Goal: Task Accomplishment & Management: Complete application form

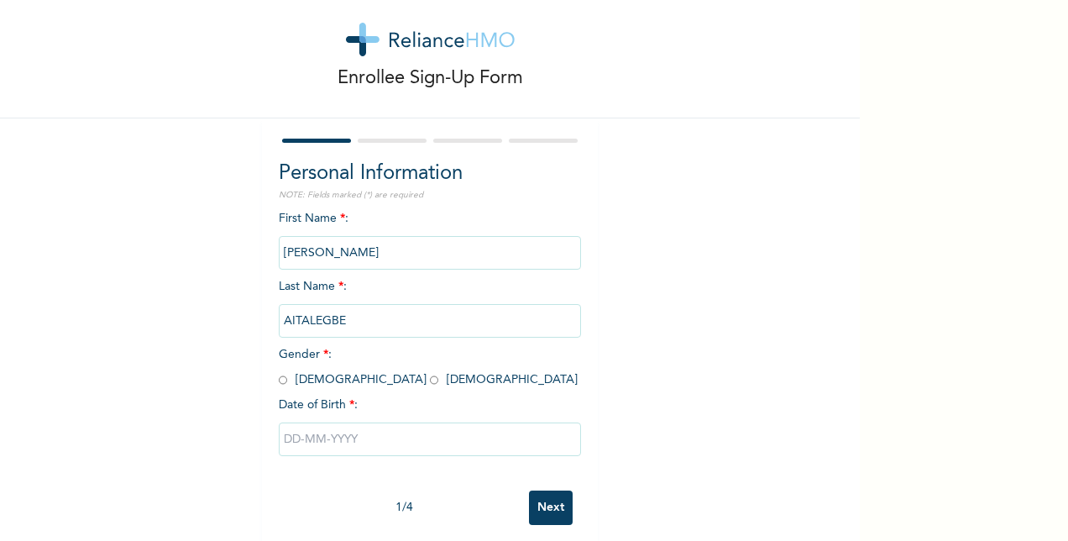
scroll to position [52, 0]
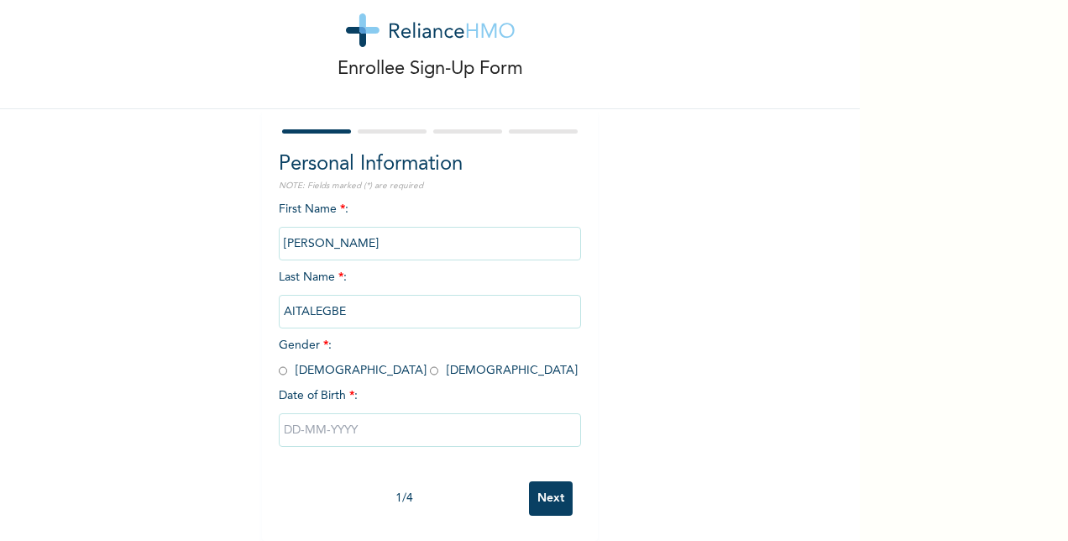
click at [430, 363] on input "radio" at bounding box center [434, 371] width 8 height 16
radio input "true"
click at [328, 415] on input "text" at bounding box center [430, 430] width 302 height 34
select select "7"
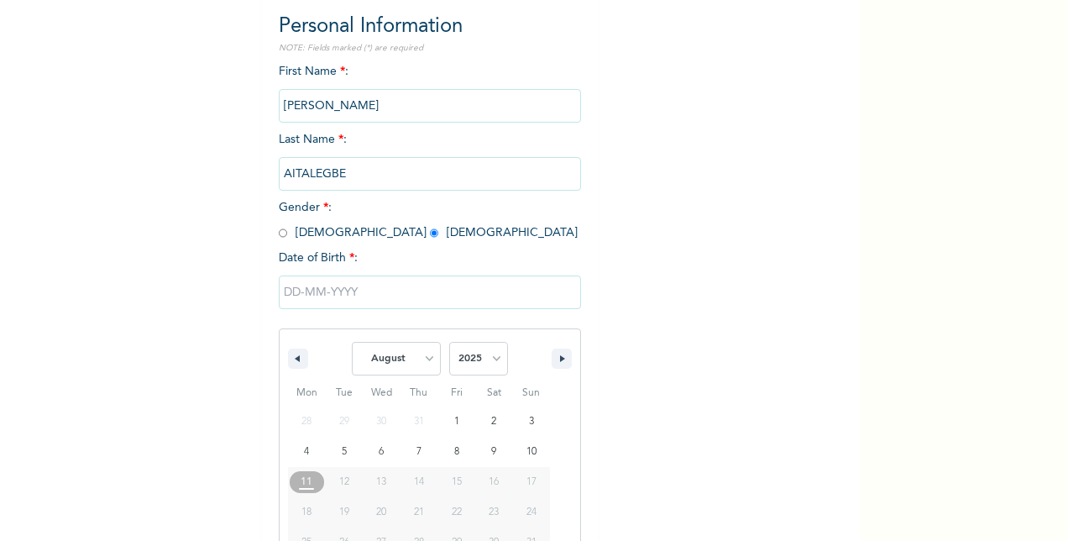
scroll to position [223, 0]
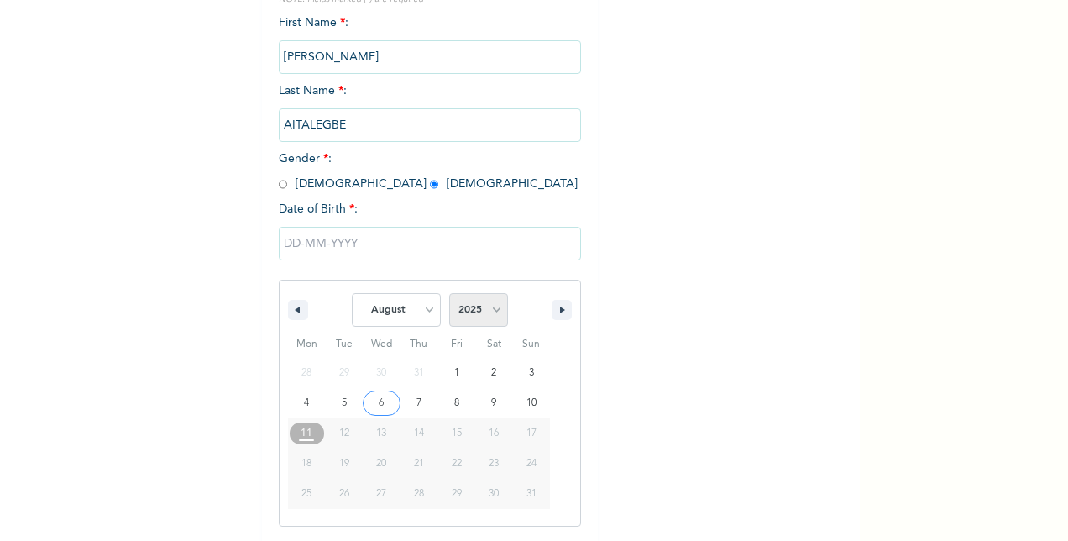
click at [491, 318] on select "2025 2024 2023 2022 2021 2020 2019 2018 2017 2016 2015 2014 2013 2012 2011 2010…" at bounding box center [478, 310] width 59 height 34
select select "1976"
click at [449, 295] on select "2025 2024 2023 2022 2021 2020 2019 2018 2017 2016 2015 2014 2013 2012 2011 2010…" at bounding box center [478, 310] width 59 height 34
type input "[DATE]"
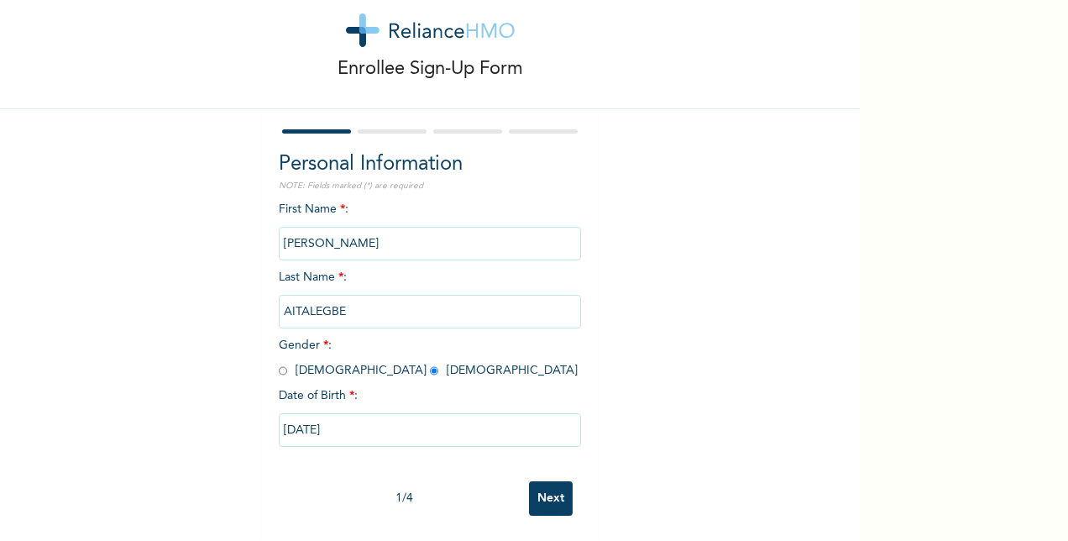
scroll to position [52, 0]
click at [544, 482] on input "Next" at bounding box center [551, 498] width 44 height 34
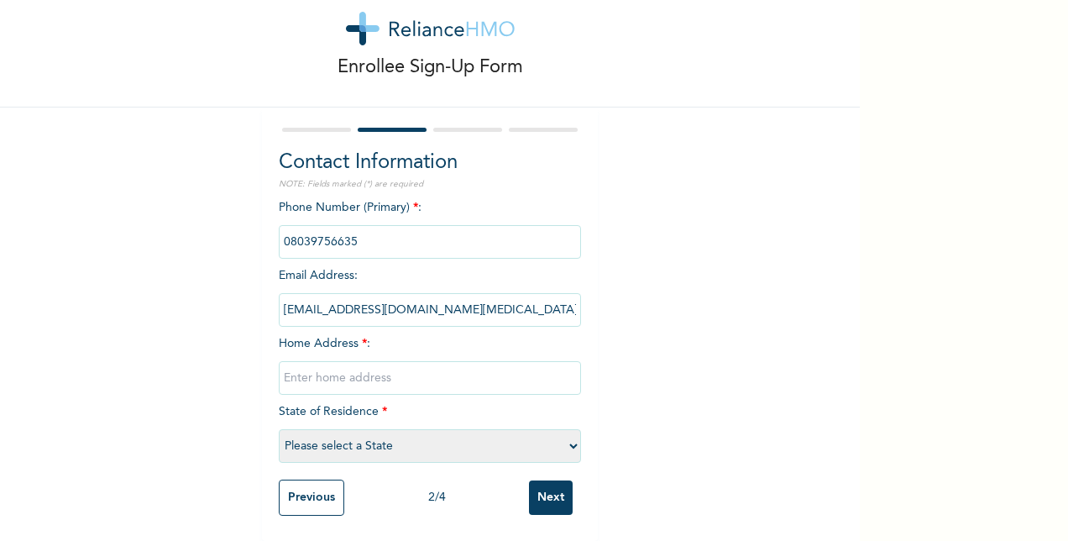
drag, startPoint x: 449, startPoint y: 296, endPoint x: 234, endPoint y: 294, distance: 214.9
click at [234, 294] on div "Enrollee Sign-Up Form Contact Information NOTE: Fields marked (*) are required …" at bounding box center [430, 250] width 860 height 579
click at [727, 296] on div "Enrollee Sign-Up Form Contact Information NOTE: Fields marked (*) are required …" at bounding box center [430, 250] width 860 height 579
click at [396, 370] on input "text" at bounding box center [430, 378] width 302 height 34
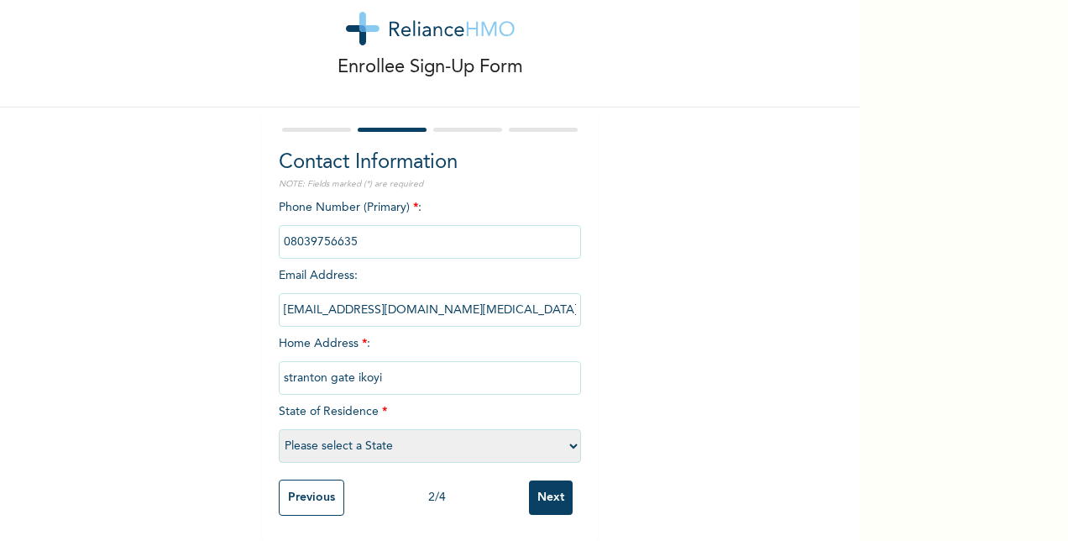
type input "stranton gate ikoyi"
click at [562, 430] on select "Please select a State [PERSON_NAME] (FCT) [PERSON_NAME] Ibom [GEOGRAPHIC_DATA] …" at bounding box center [430, 446] width 302 height 34
select select "25"
click at [279, 429] on select "Please select a State [PERSON_NAME] (FCT) [PERSON_NAME] Ibom [GEOGRAPHIC_DATA] …" at bounding box center [430, 446] width 302 height 34
click at [668, 465] on div "Enrollee Sign-Up Form Contact Information NOTE: Fields marked (*) are required …" at bounding box center [430, 250] width 860 height 579
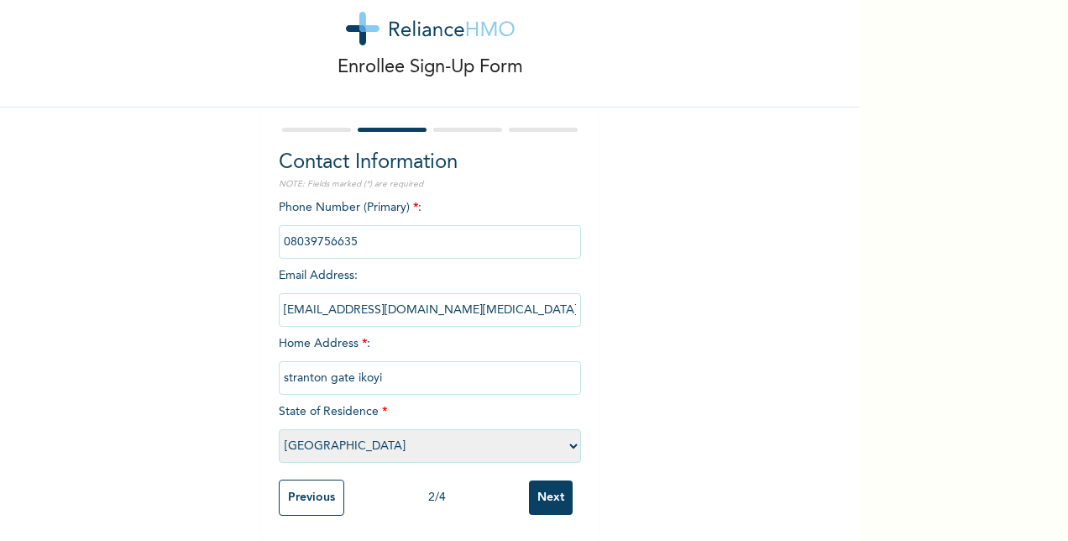
click at [538, 481] on input "Next" at bounding box center [551, 497] width 44 height 34
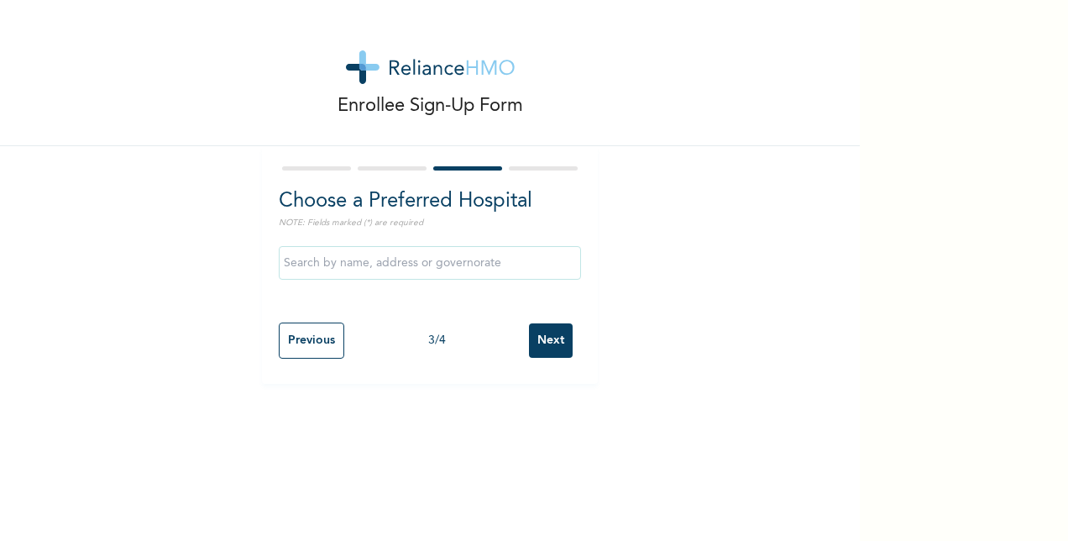
click at [415, 263] on input "text" at bounding box center [430, 263] width 302 height 34
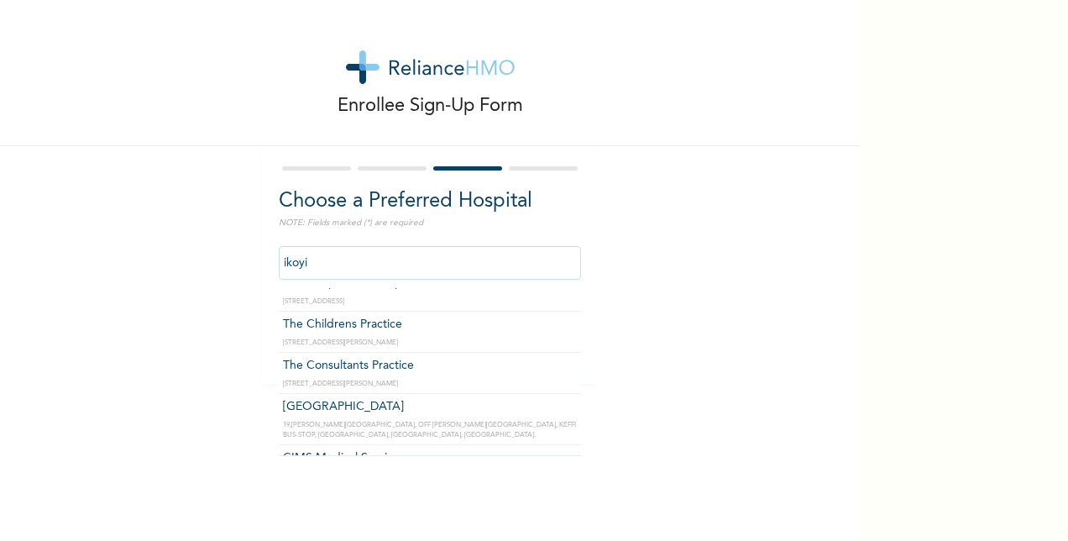
scroll to position [1231, 0]
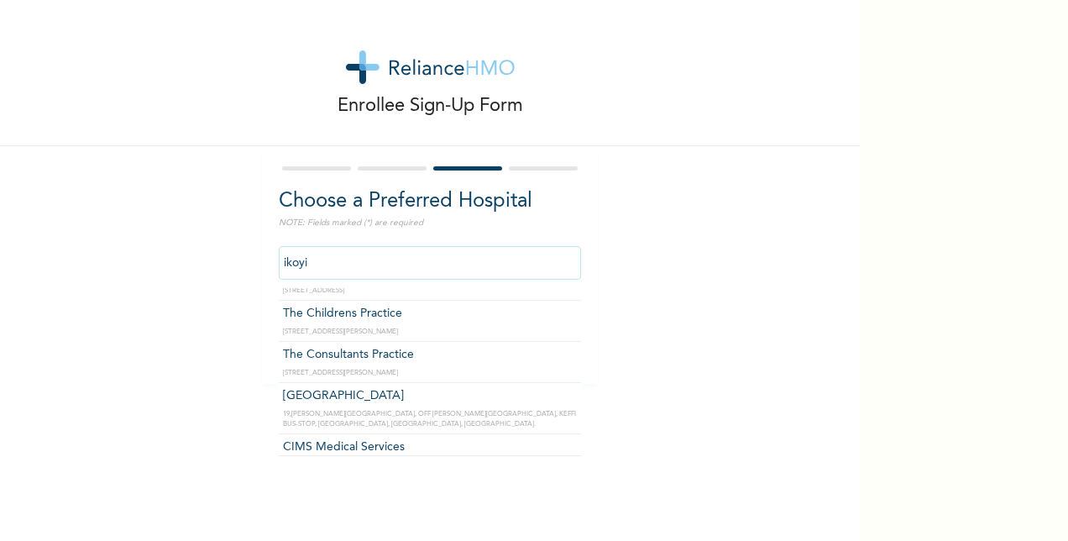
drag, startPoint x: 327, startPoint y: 256, endPoint x: 228, endPoint y: 238, distance: 100.6
click at [228, 238] on div "Enrollee Sign-Up Form Choose a Preferred Hospital NOTE: Fields marked (*) are r…" at bounding box center [430, 192] width 860 height 384
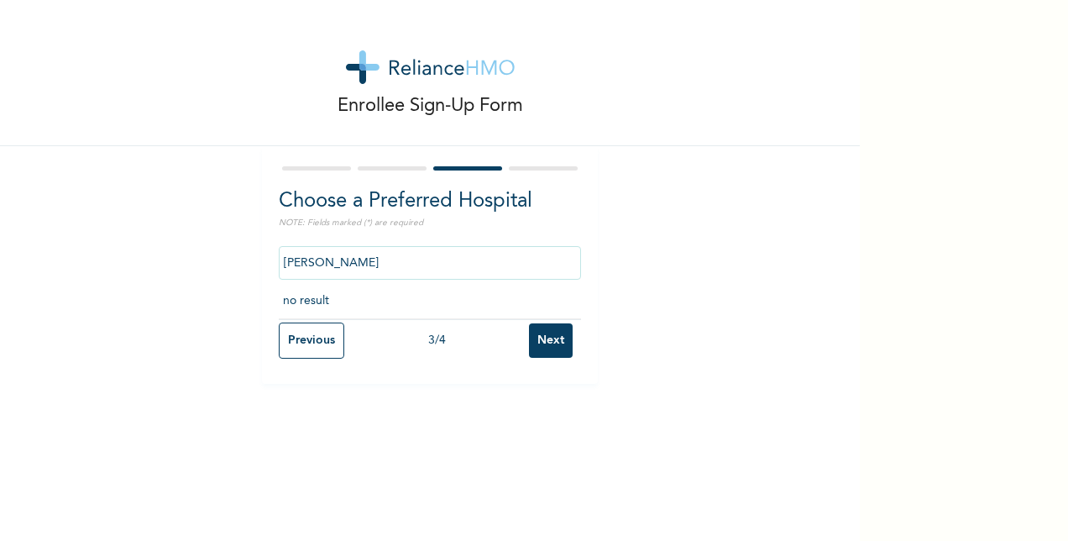
scroll to position [0, 0]
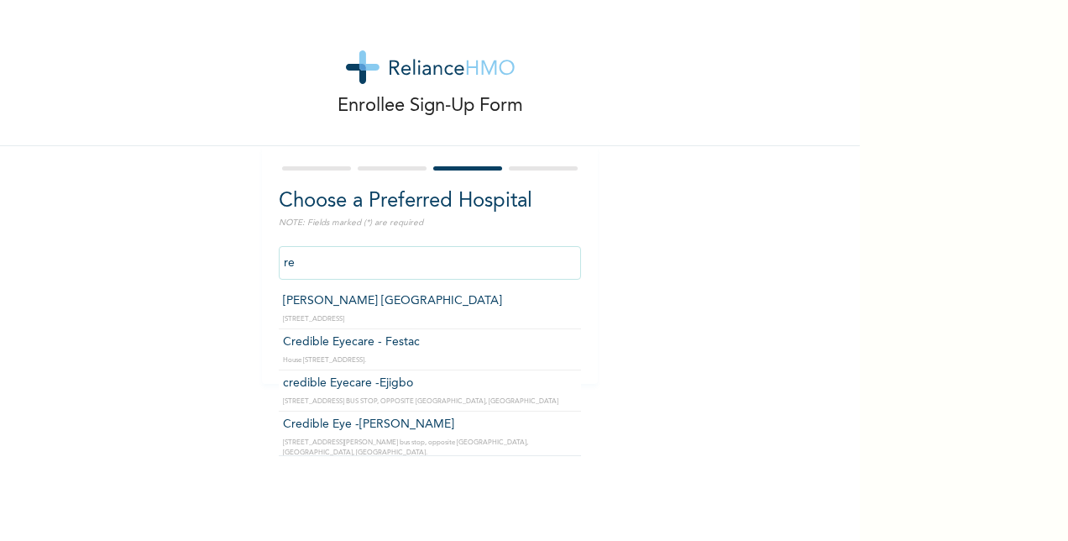
type input "r"
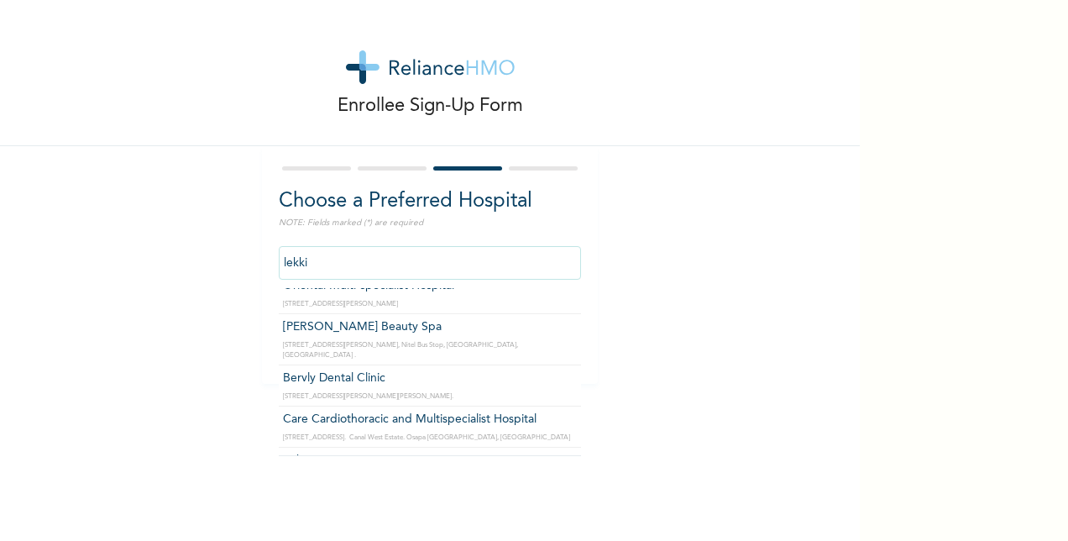
scroll to position [6229, 0]
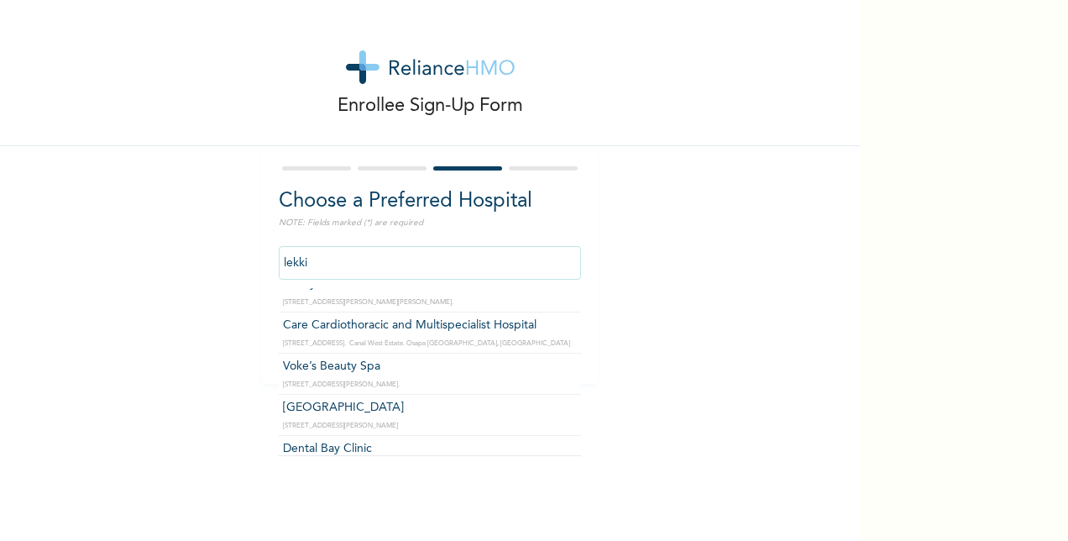
drag, startPoint x: 329, startPoint y: 259, endPoint x: 235, endPoint y: 244, distance: 95.1
click at [235, 244] on div "Enrollee Sign-Up Form Choose a Preferred Hospital NOTE: Fields marked (*) are r…" at bounding box center [430, 192] width 860 height 384
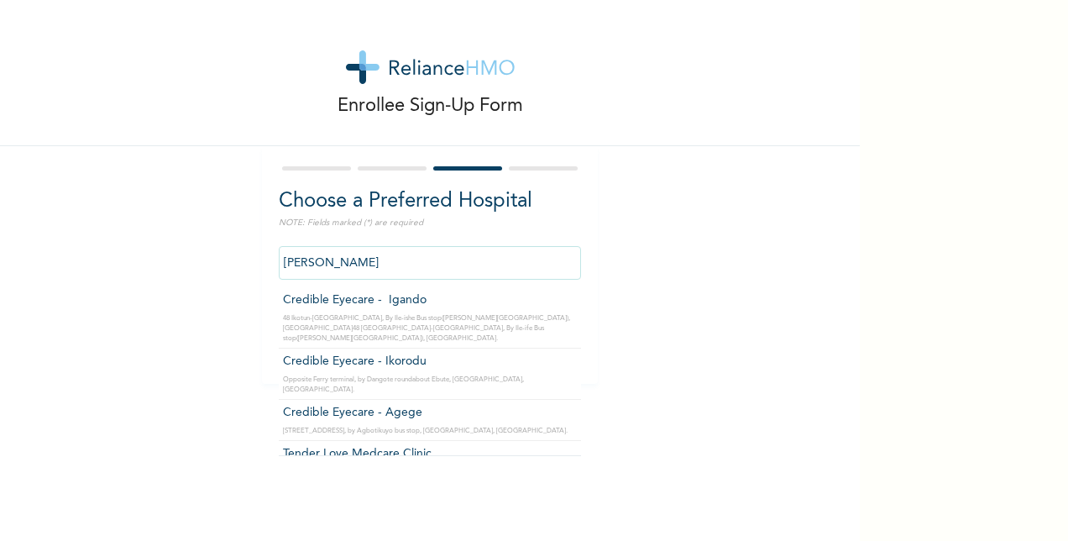
scroll to position [0, 0]
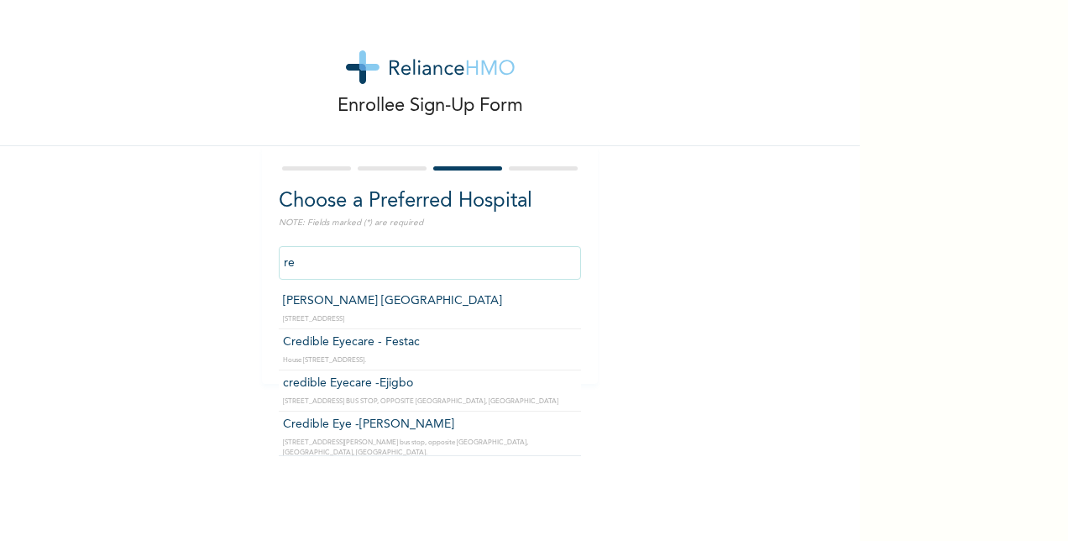
type input "r"
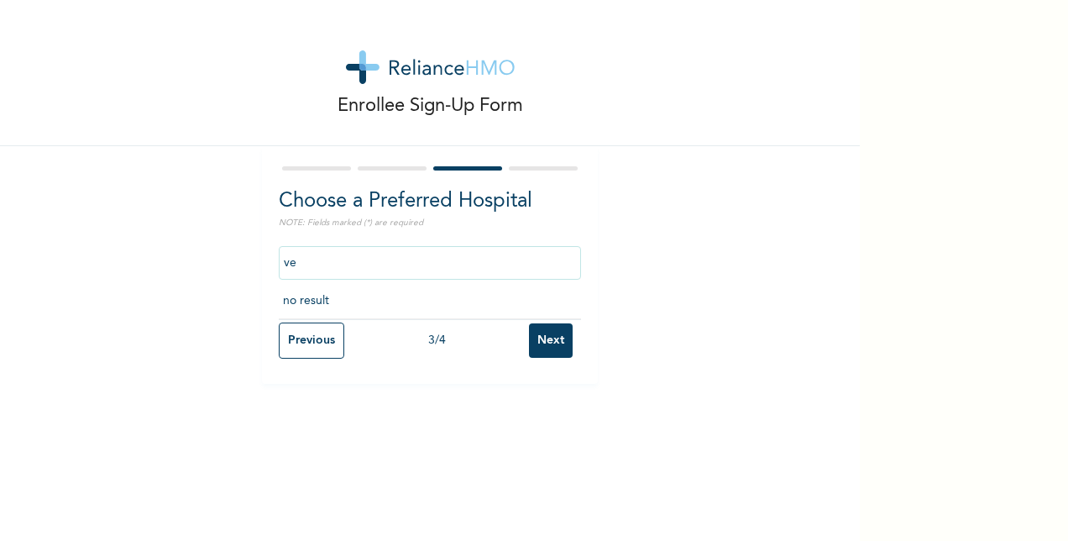
type input "v"
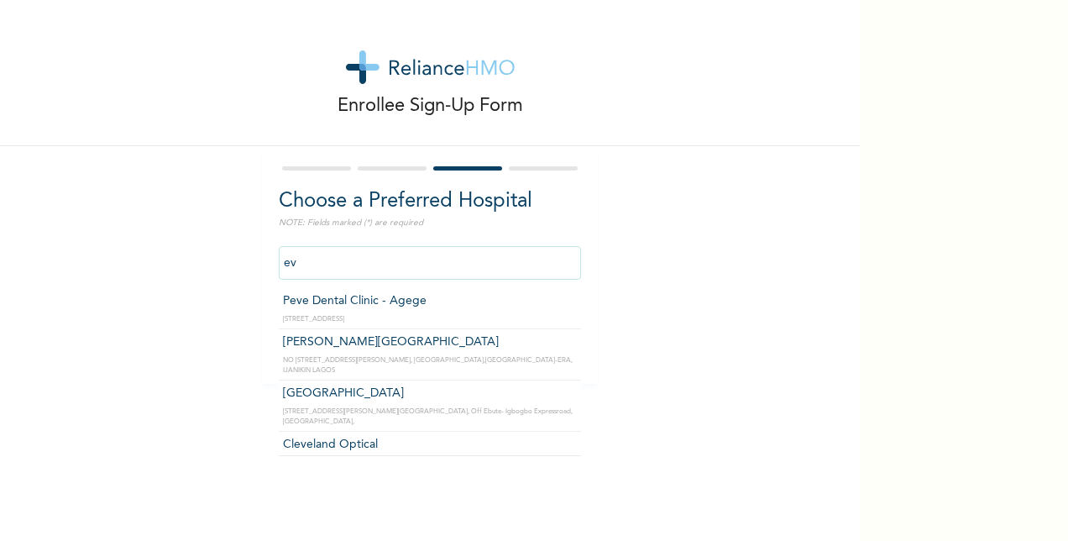
type input "e"
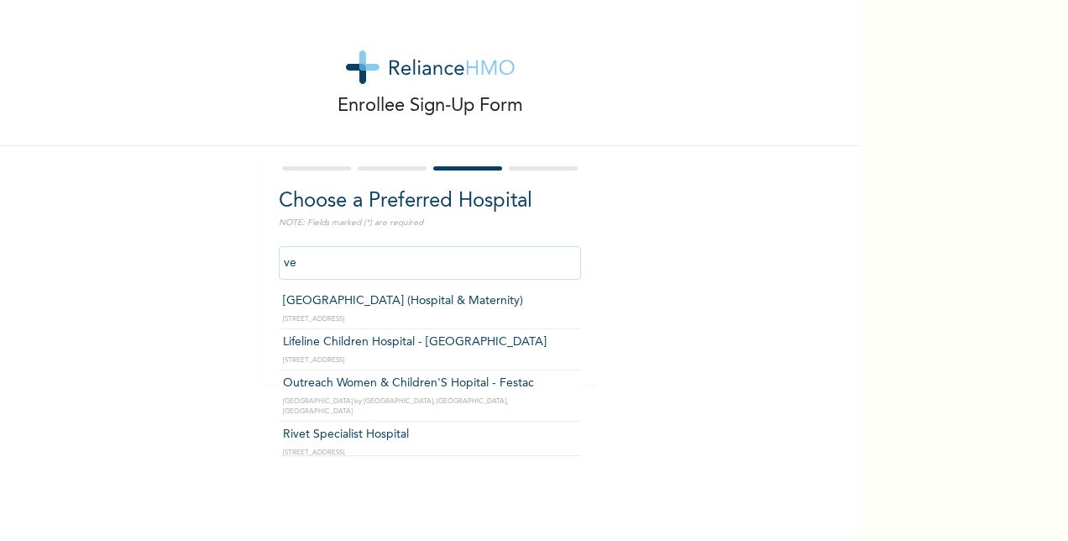
type input "v"
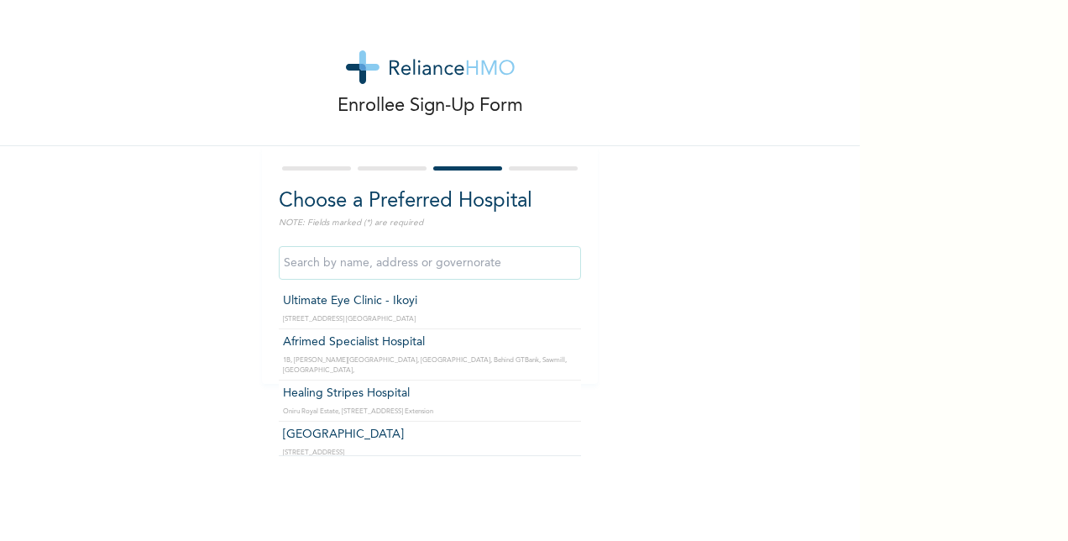
type input "v"
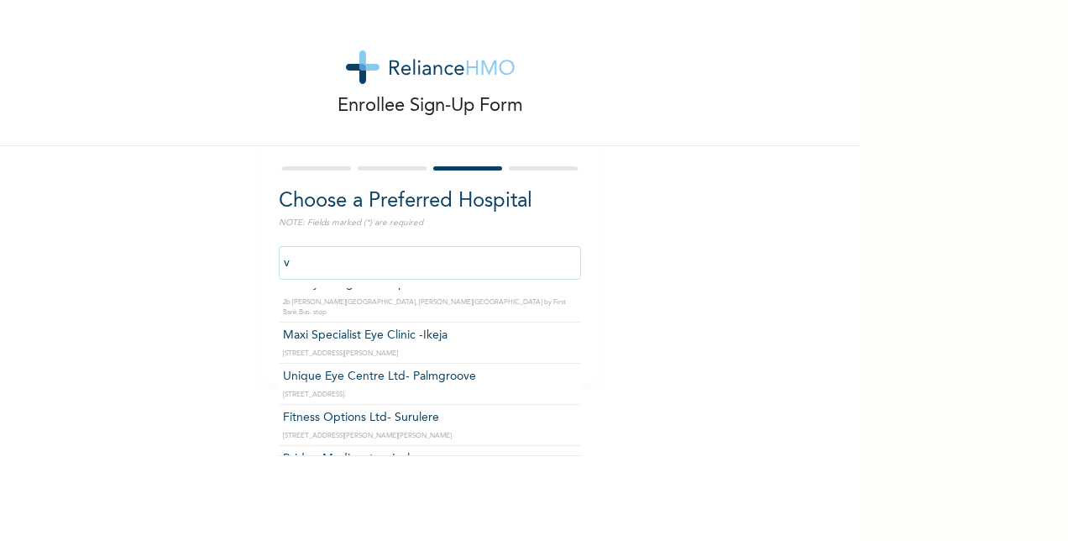
scroll to position [5714, 0]
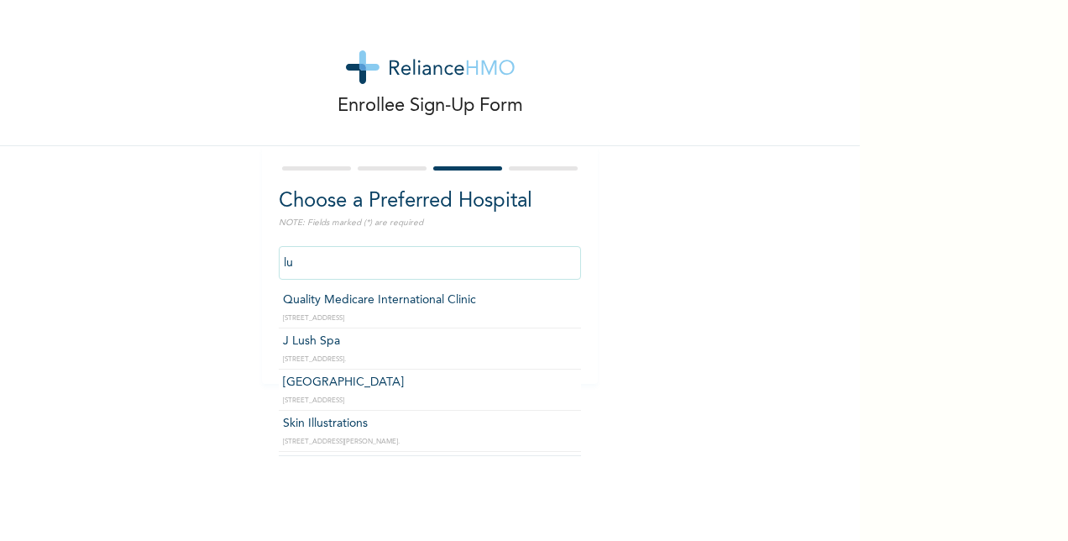
type input "l"
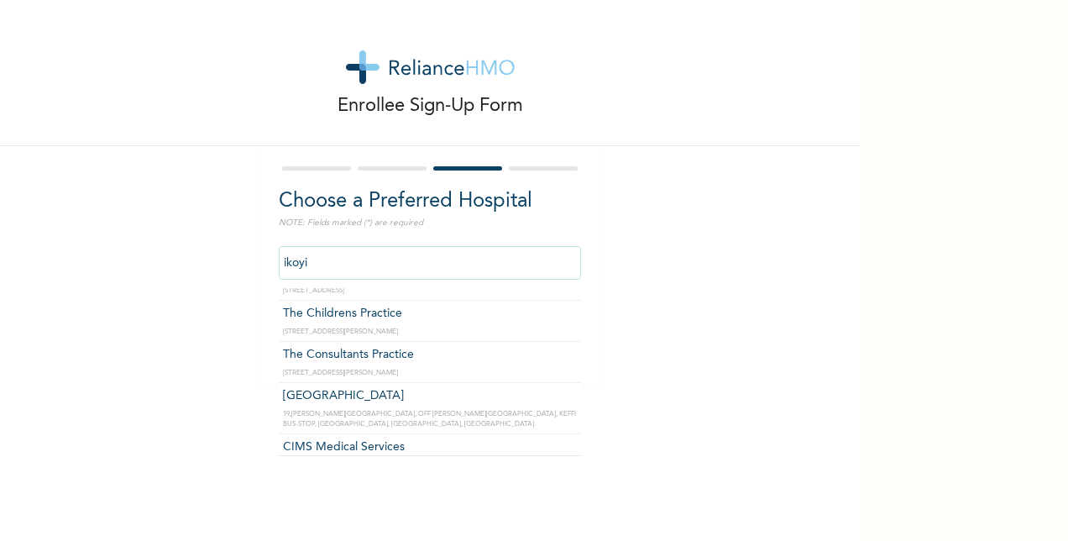
drag, startPoint x: 314, startPoint y: 262, endPoint x: 266, endPoint y: 259, distance: 48.0
click at [266, 259] on div "Choose a Preferred Hospital NOTE: Fields marked (*) are required ikoyi Ultimate…" at bounding box center [430, 265] width 336 height 238
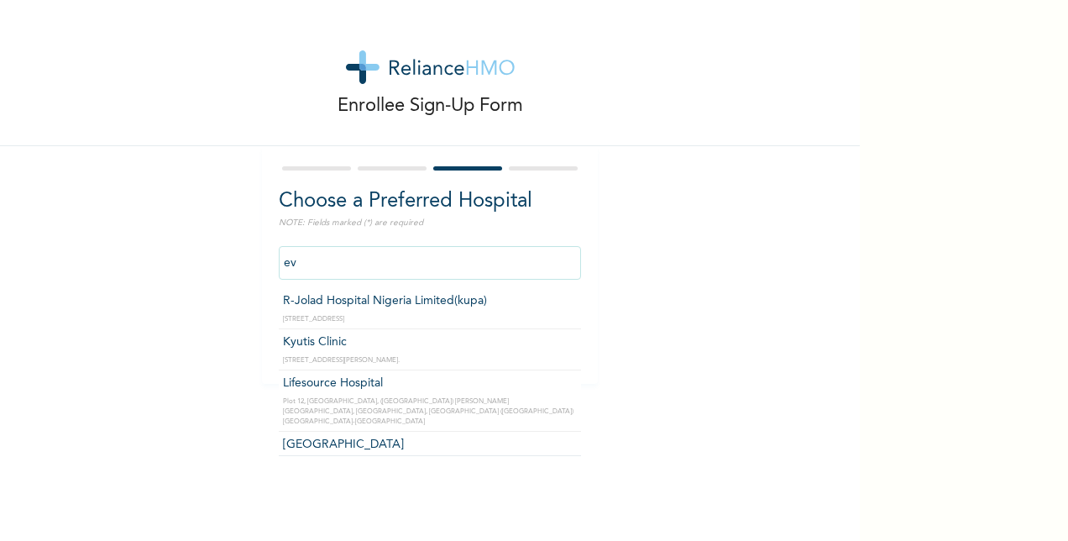
scroll to position [0, 0]
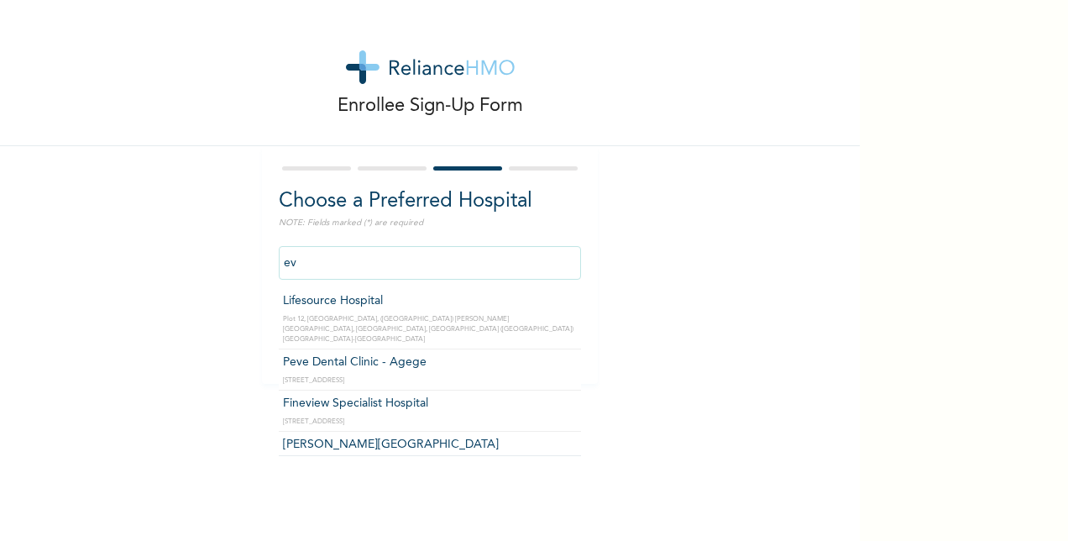
type input "e"
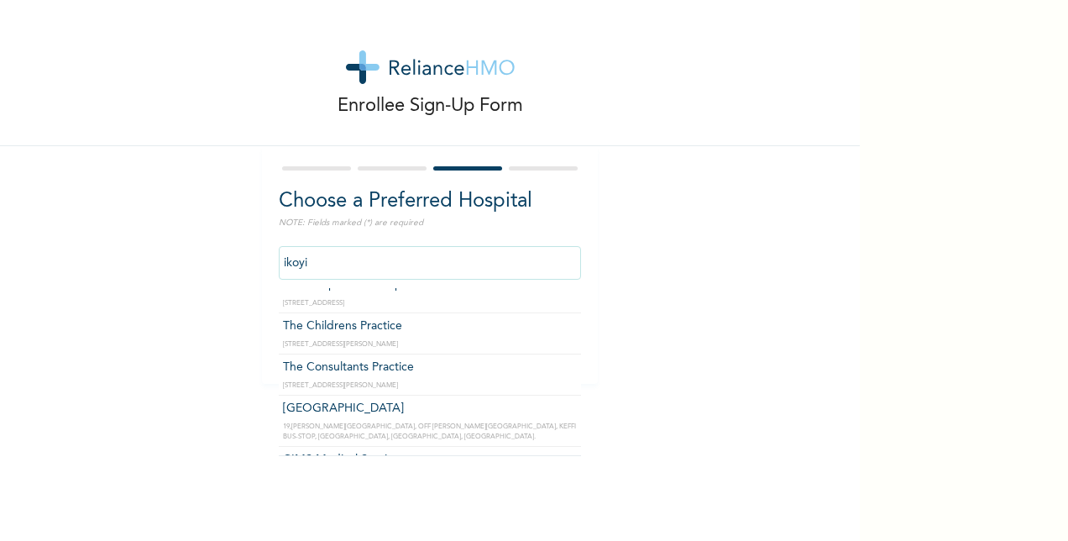
scroll to position [1226, 0]
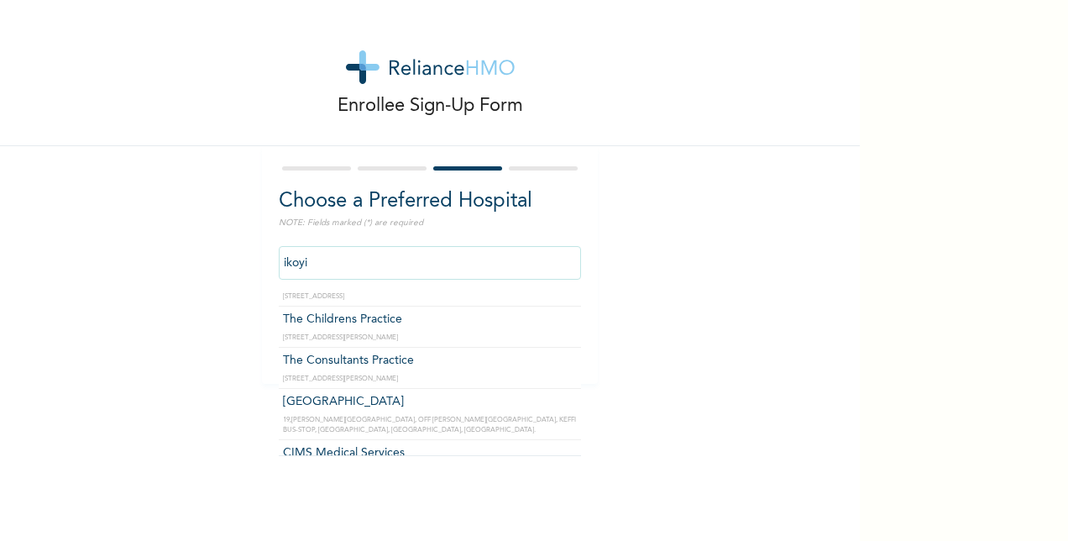
drag, startPoint x: 326, startPoint y: 259, endPoint x: 245, endPoint y: 245, distance: 81.7
click at [245, 245] on div "Enrollee Sign-Up Form Choose a Preferred Hospital NOTE: Fields marked (*) are r…" at bounding box center [430, 192] width 860 height 384
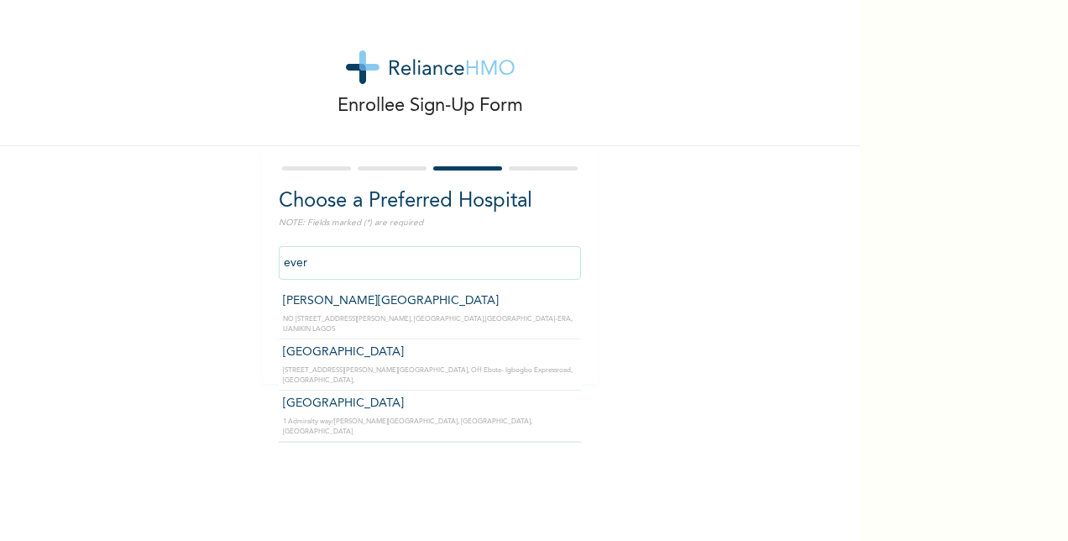
scroll to position [0, 0]
type input "[GEOGRAPHIC_DATA]"
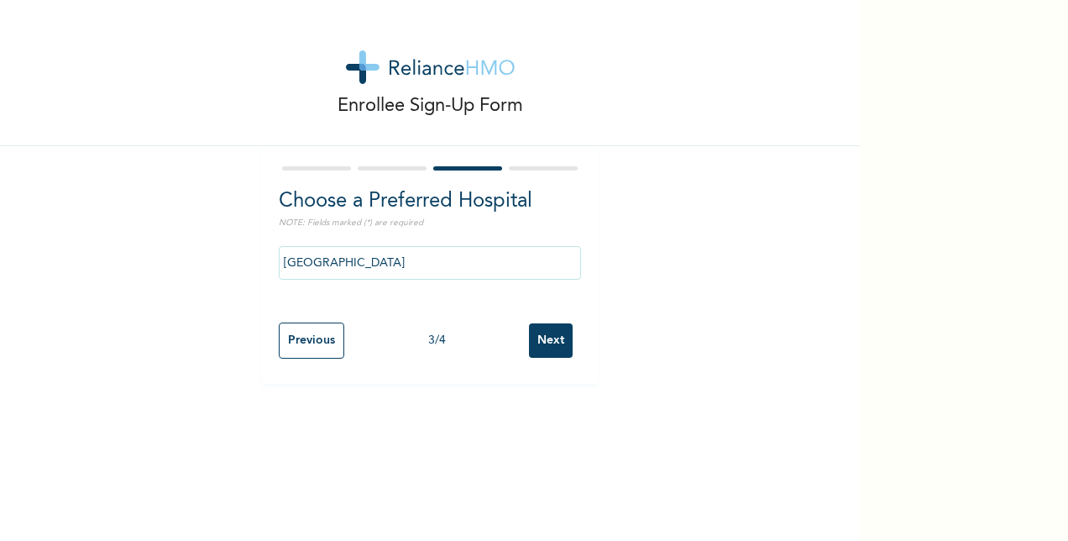
click at [544, 332] on input "Next" at bounding box center [551, 340] width 44 height 34
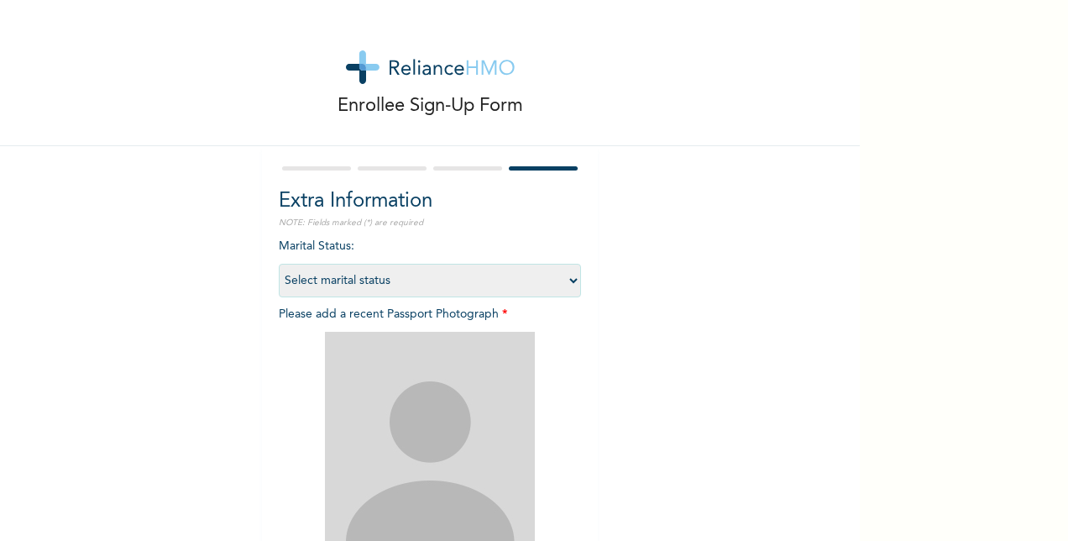
click at [567, 281] on select "Select marital status [DEMOGRAPHIC_DATA] Married [DEMOGRAPHIC_DATA] Widow/[DEMO…" at bounding box center [430, 281] width 302 height 34
select select "2"
click at [279, 264] on select "Select marital status [DEMOGRAPHIC_DATA] Married [DEMOGRAPHIC_DATA] Widow/[DEMO…" at bounding box center [430, 281] width 302 height 34
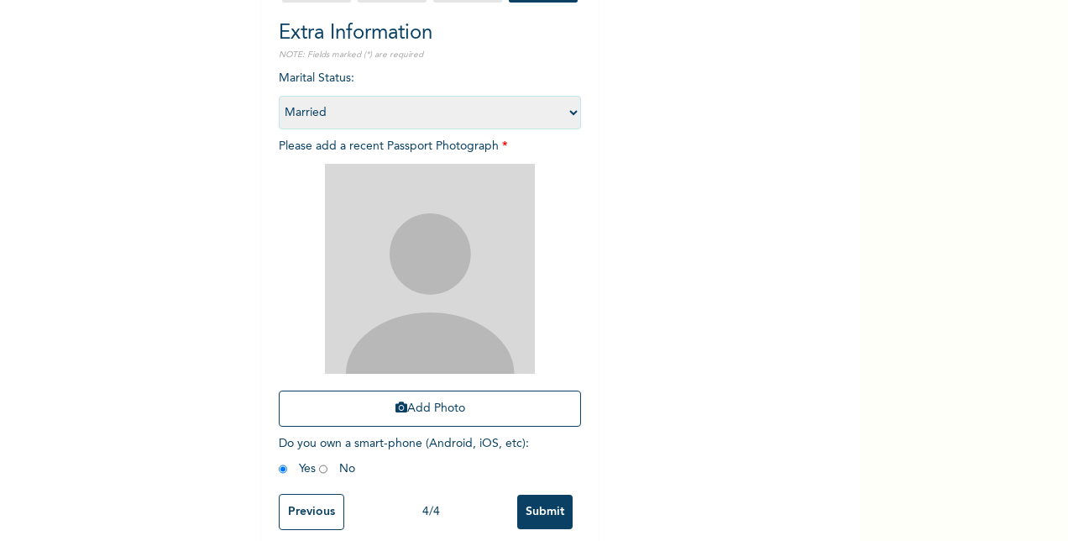
scroll to position [196, 0]
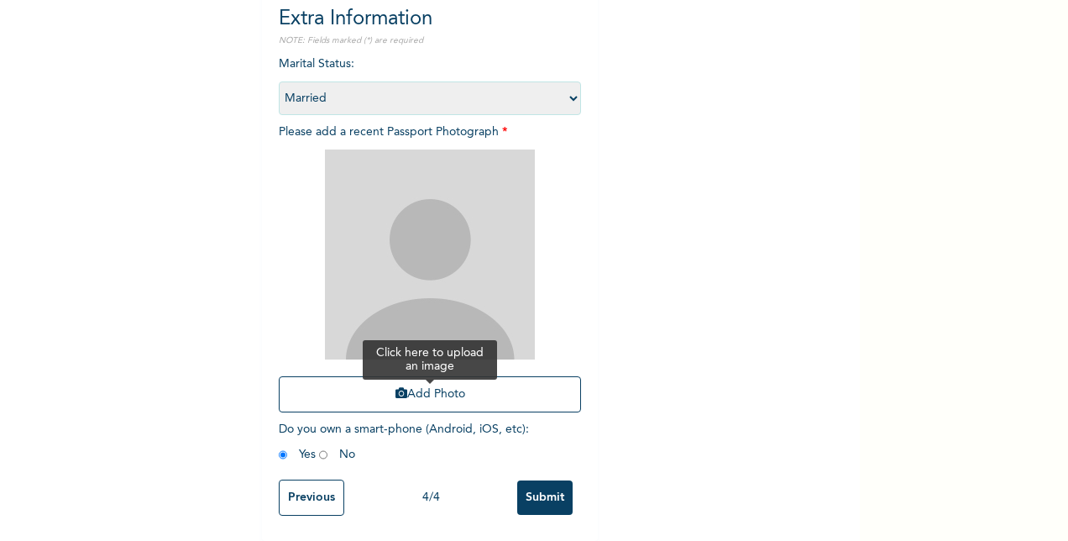
click at [460, 379] on button "Add Photo" at bounding box center [430, 394] width 302 height 36
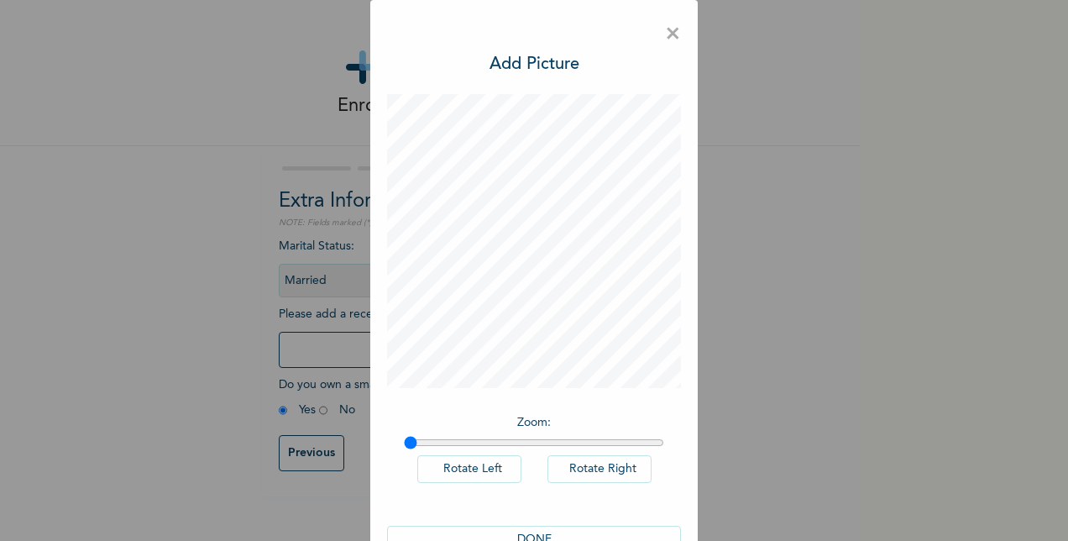
click at [542, 388] on div "Zoom : Rotate Left Rotate Right DONE" at bounding box center [534, 332] width 294 height 476
click at [537, 527] on button "DONE" at bounding box center [534, 539] width 294 height 28
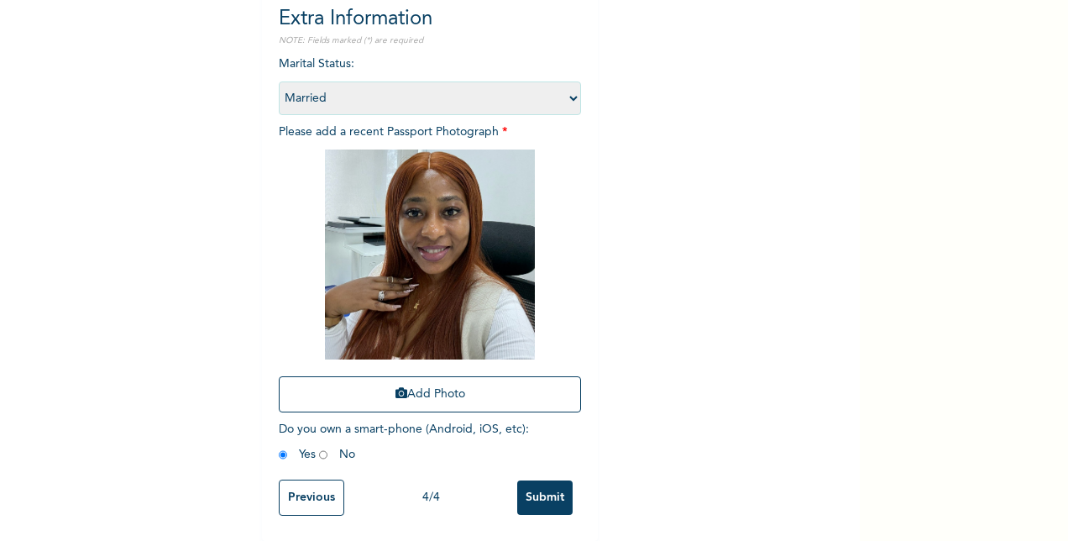
scroll to position [196, 0]
click at [537, 480] on input "Submit" at bounding box center [544, 497] width 55 height 34
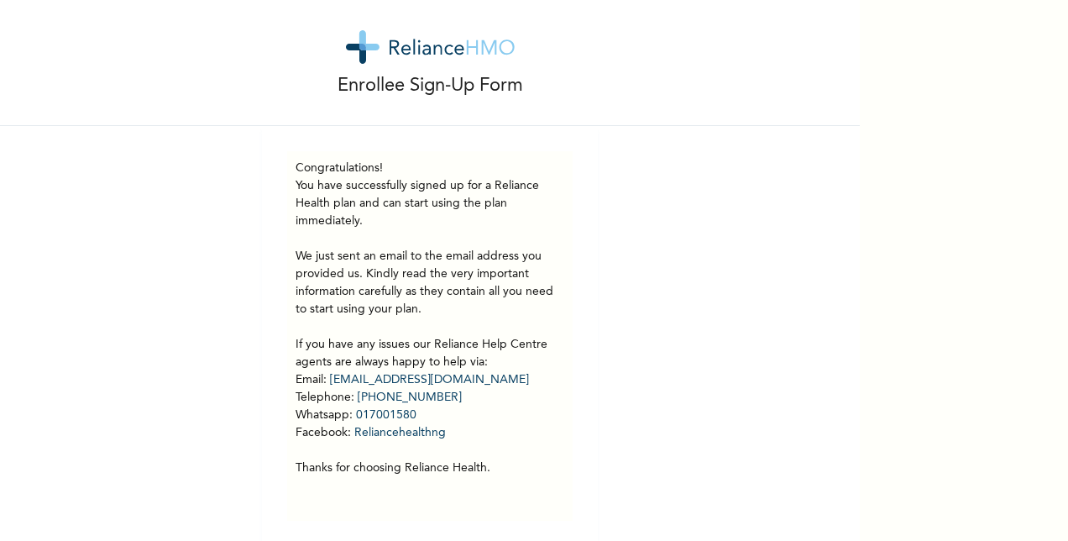
scroll to position [38, 0]
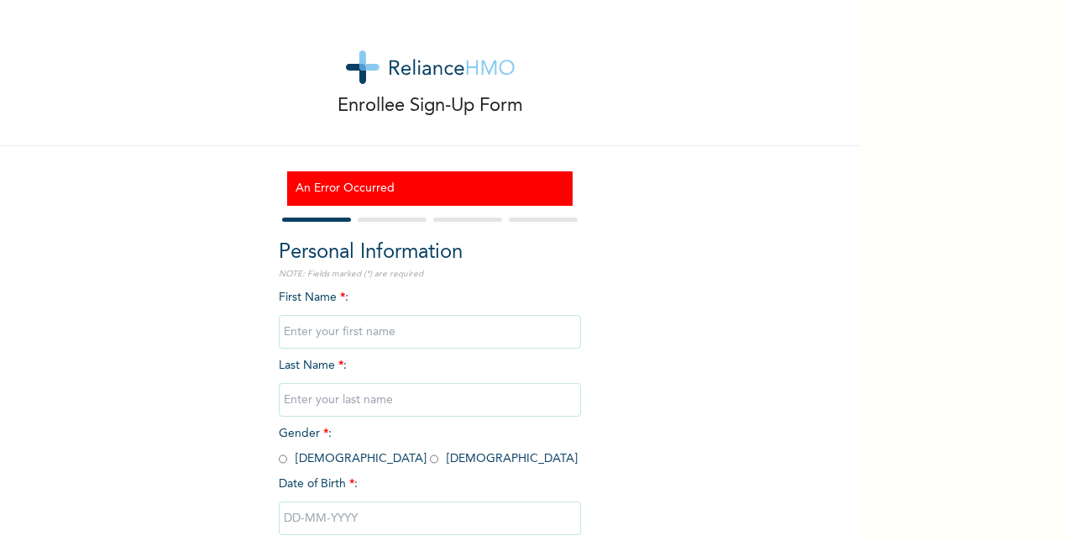
type input "[PERSON_NAME]"
type input "AITALEGBE"
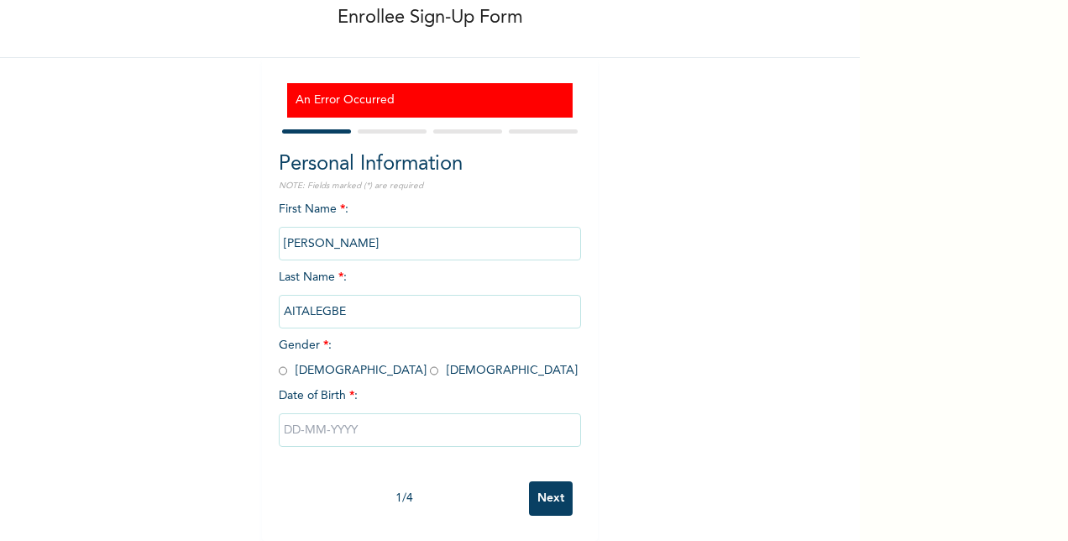
scroll to position [102, 0]
click at [430, 363] on input "radio" at bounding box center [434, 371] width 8 height 16
radio input "true"
click at [332, 416] on input "text" at bounding box center [430, 430] width 302 height 34
select select "7"
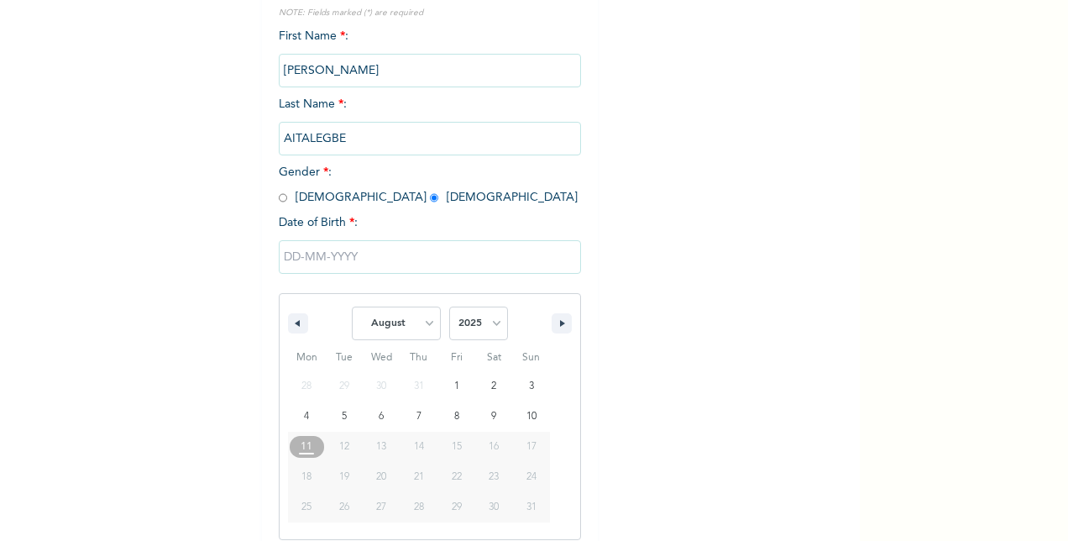
scroll to position [275, 0]
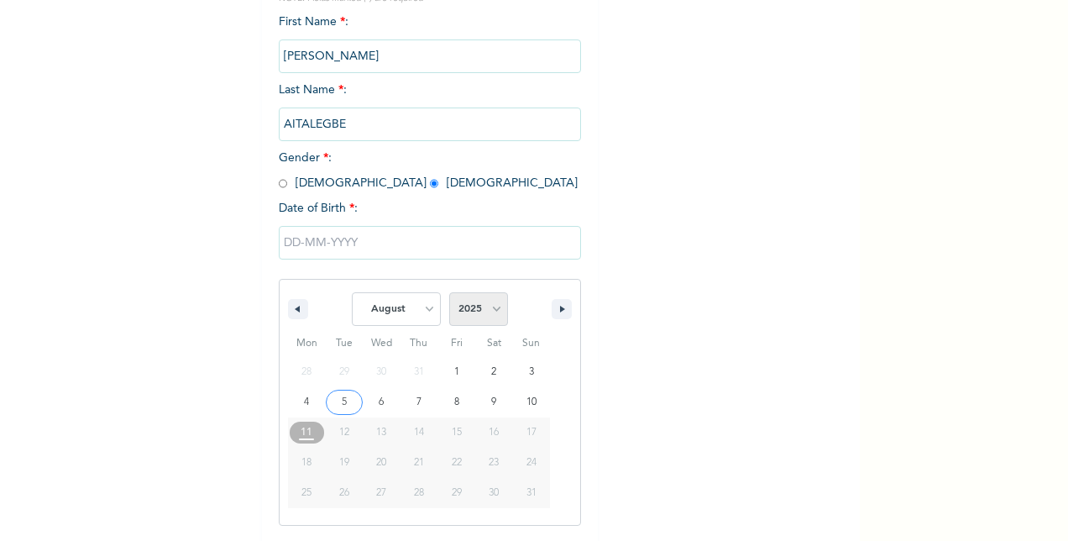
click at [481, 309] on select "2025 2024 2023 2022 2021 2020 2019 2018 2017 2016 2015 2014 2013 2012 2011 2010…" at bounding box center [478, 309] width 59 height 34
select select "1976"
click at [449, 295] on select "2025 2024 2023 2022 2021 2020 2019 2018 2017 2016 2015 2014 2013 2012 2011 2010…" at bounding box center [478, 309] width 59 height 34
type input "[DATE]"
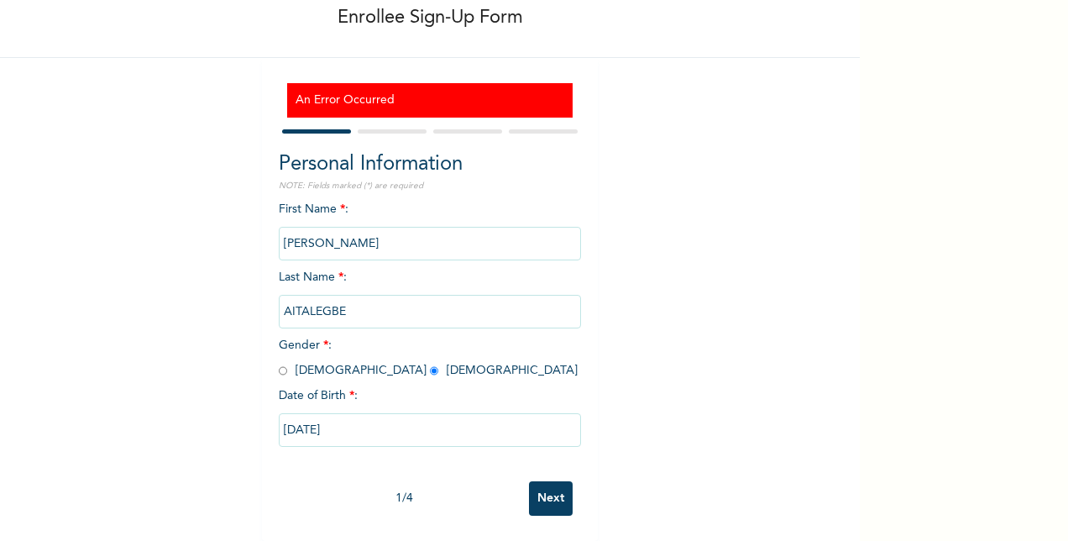
click at [546, 485] on input "Next" at bounding box center [551, 498] width 44 height 34
